Goal: Transaction & Acquisition: Purchase product/service

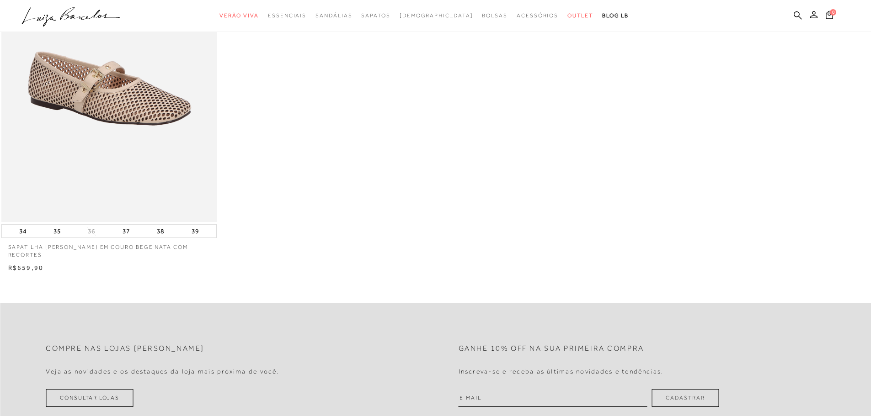
click at [792, 16] on ul ".a{fill-rule:evenodd;} Verão Viva Em alta Favoritos das Influenciadoras Apostas…" at bounding box center [428, 15] width 814 height 17
click at [796, 13] on icon at bounding box center [798, 15] width 8 height 9
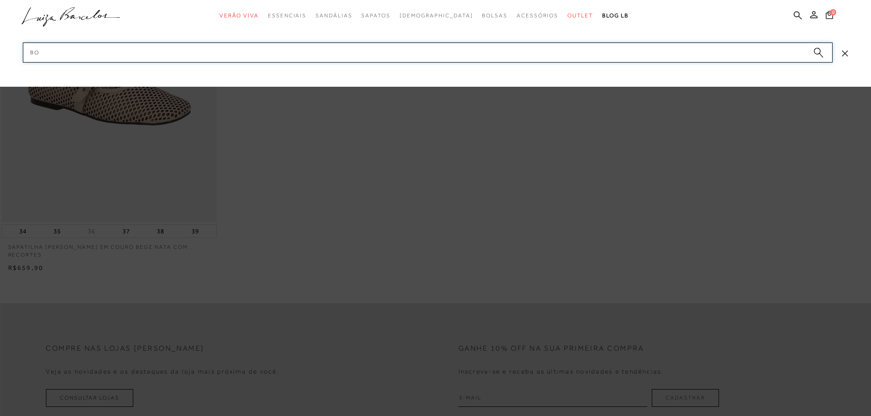
type input "b"
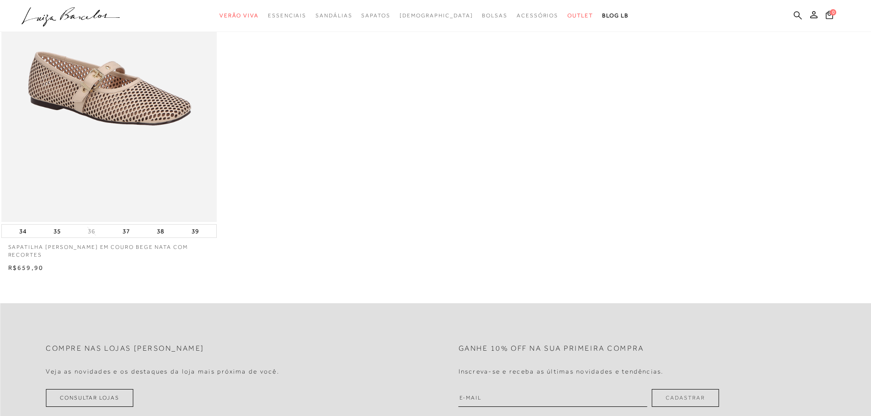
click at [798, 13] on icon at bounding box center [798, 15] width 8 height 9
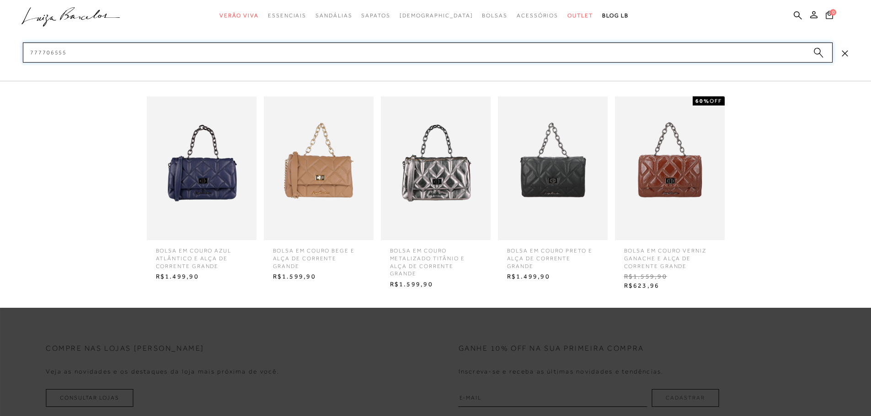
type input "777706555"
click at [324, 183] on img at bounding box center [319, 168] width 110 height 144
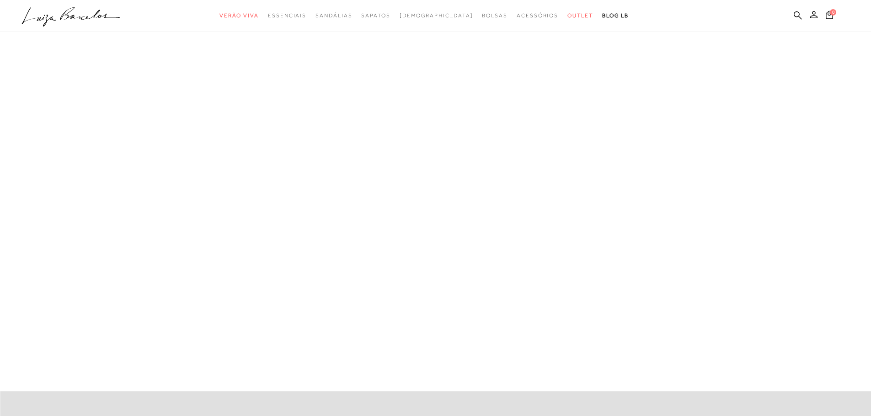
scroll to position [11, 0]
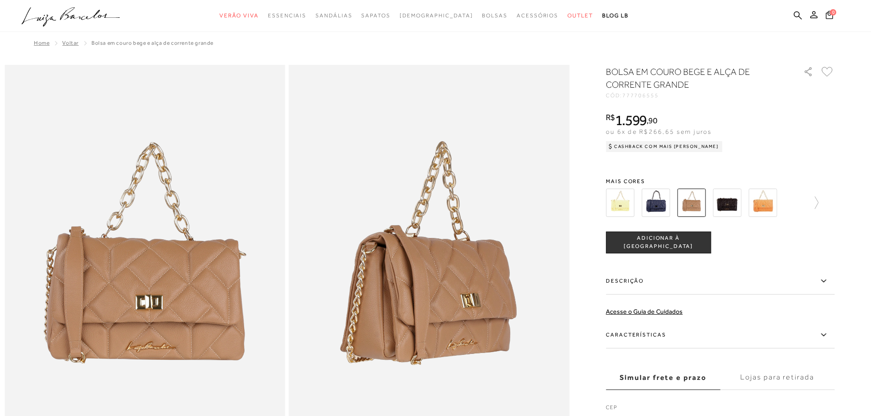
click at [663, 94] on div "CÓD: 777706555" at bounding box center [697, 95] width 183 height 5
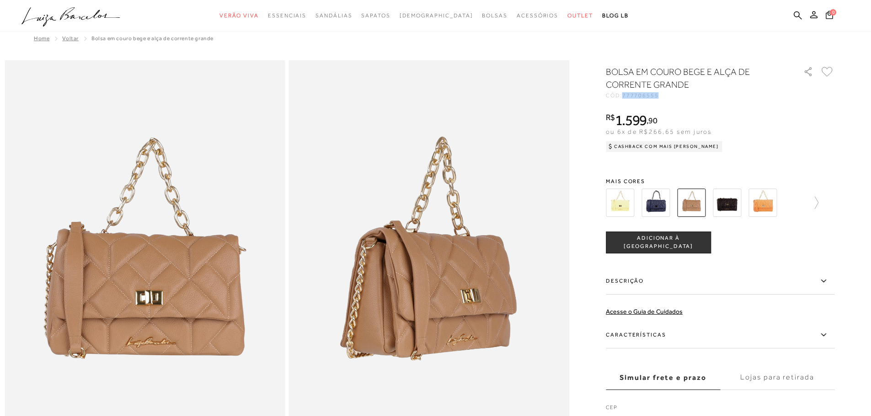
drag, startPoint x: 794, startPoint y: 16, endPoint x: 774, endPoint y: 23, distance: 21.1
click at [794, 16] on icon at bounding box center [798, 15] width 8 height 9
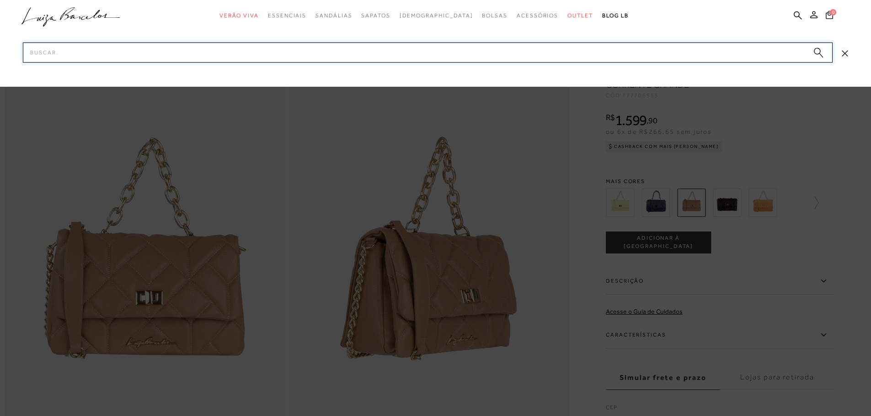
paste input "777706555"
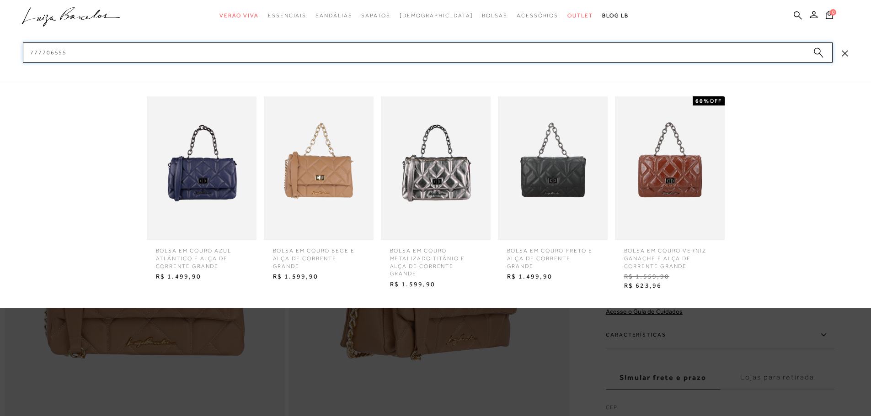
type input "777706555"
